Goal: Transaction & Acquisition: Purchase product/service

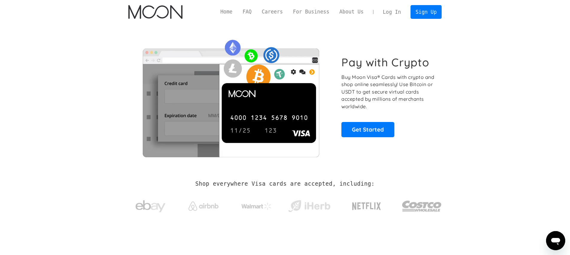
click at [399, 14] on link "Log In" at bounding box center [392, 11] width 28 height 13
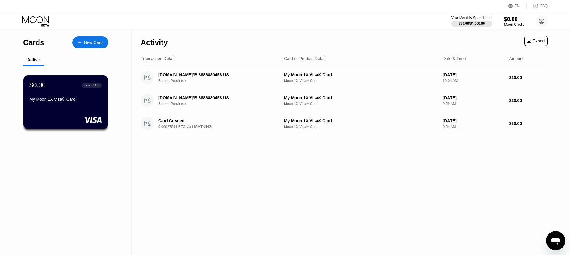
click at [486, 22] on div at bounding box center [471, 24] width 41 height 6
click at [401, 25] on div "Visa Monthly Spend Limit $30.00 / $4,000.00 $0.00 Moon Credit Michael Doroff do…" at bounding box center [285, 21] width 570 height 18
click at [80, 100] on div "My Moon 1X Visa® Card" at bounding box center [65, 99] width 73 height 5
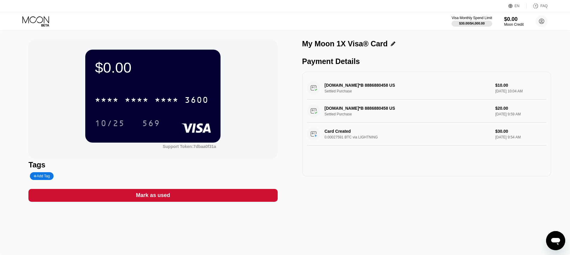
drag, startPoint x: 235, startPoint y: 123, endPoint x: 239, endPoint y: 120, distance: 5.7
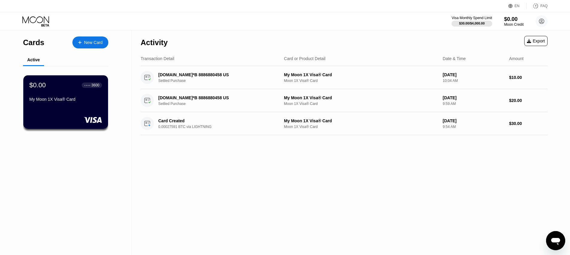
click at [118, 43] on div "Cards New Card Active $0.00 ● ● ● ● 3600 My Moon 1X Visa® Card" at bounding box center [66, 142] width 132 height 225
click at [97, 42] on div "New Card" at bounding box center [93, 42] width 19 height 5
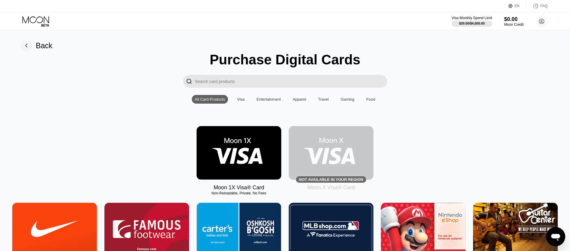
click at [229, 145] on img at bounding box center [238, 153] width 85 height 54
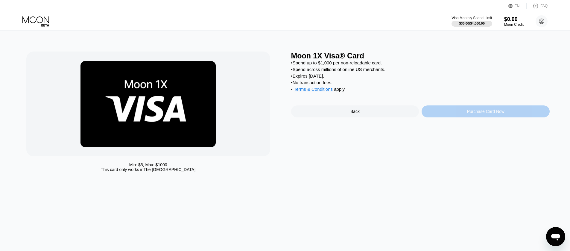
click at [504, 112] on div "Purchase Card Now" at bounding box center [485, 111] width 37 height 5
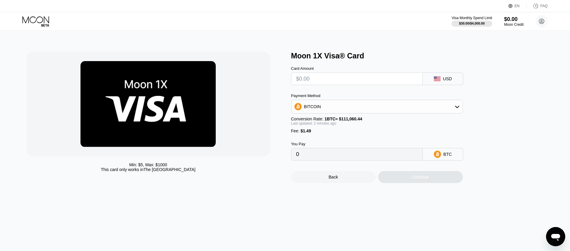
click at [326, 83] on input "text" at bounding box center [356, 79] width 121 height 12
type input "$1"
type input "0.00002243"
type input "$10"
type input "0.00010346"
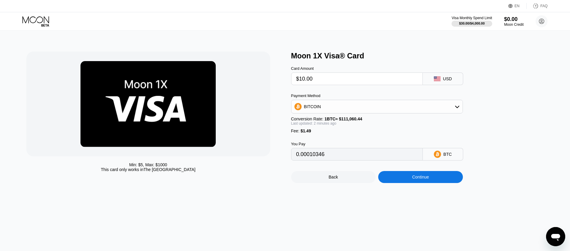
type input "$10.00"
click at [526, 109] on div "Moon 1X Visa® Card Card Amount $10.00 USD Payment Method BITCOIN Conversion Rat…" at bounding box center [420, 116] width 259 height 131
click at [420, 178] on div "Continue" at bounding box center [420, 176] width 17 height 5
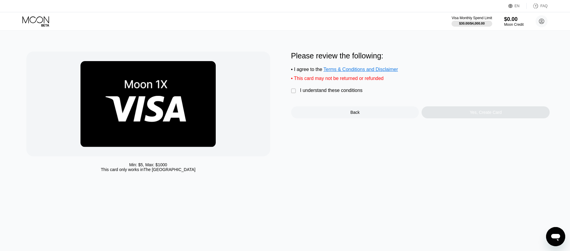
click at [314, 93] on div " I understand these conditions" at bounding box center [328, 91] width 74 height 6
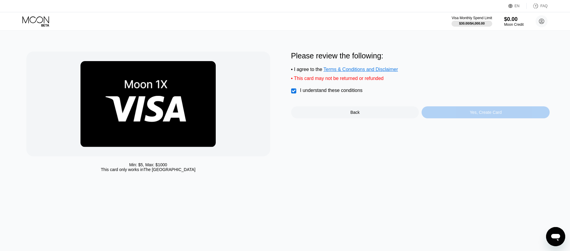
click at [440, 115] on div "Yes, Create Card" at bounding box center [485, 112] width 128 height 12
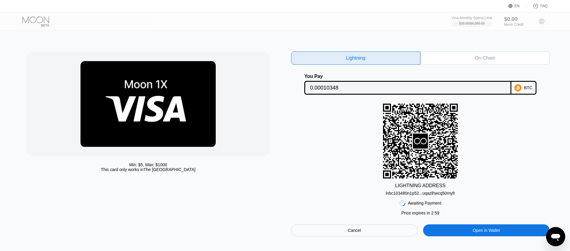
click at [441, 192] on div "lnbc103480n1p52...uqazlhwcq50myfr" at bounding box center [419, 192] width 69 height 5
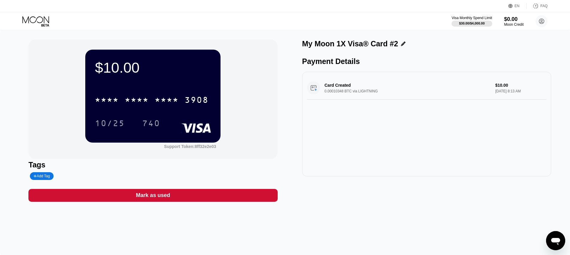
click at [388, 157] on div "Card Created 0.00010348 BTC via LIGHTNING $10.00 [DATE] 8:13 AM" at bounding box center [426, 124] width 249 height 105
